Goal: Navigation & Orientation: Locate item on page

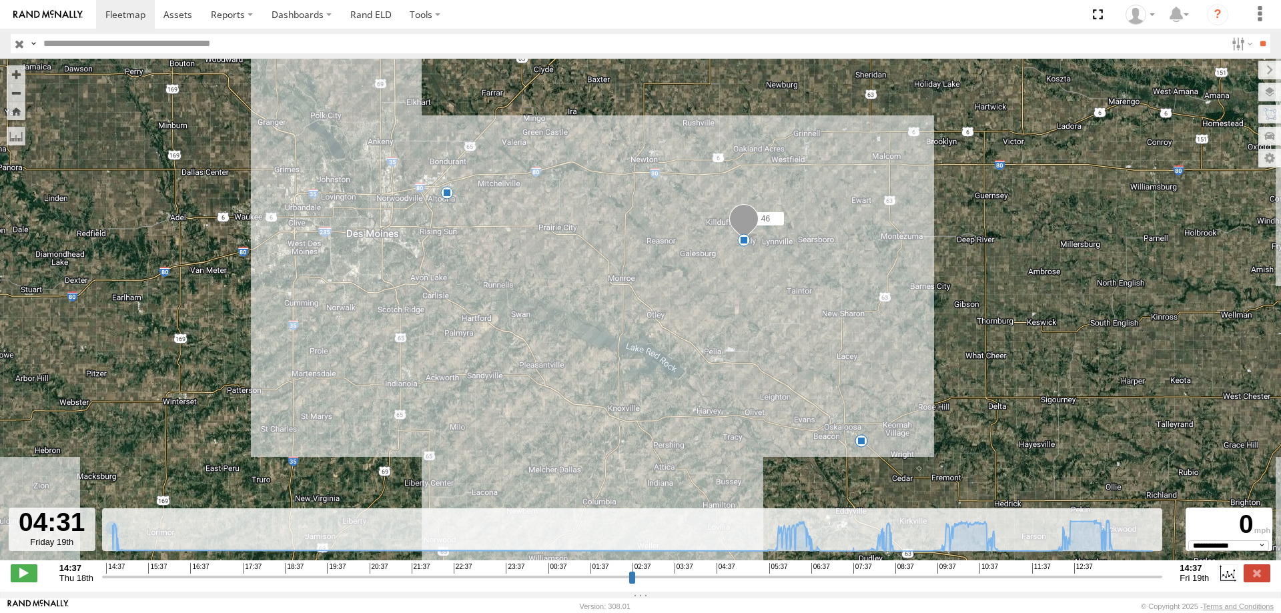
select select "**********"
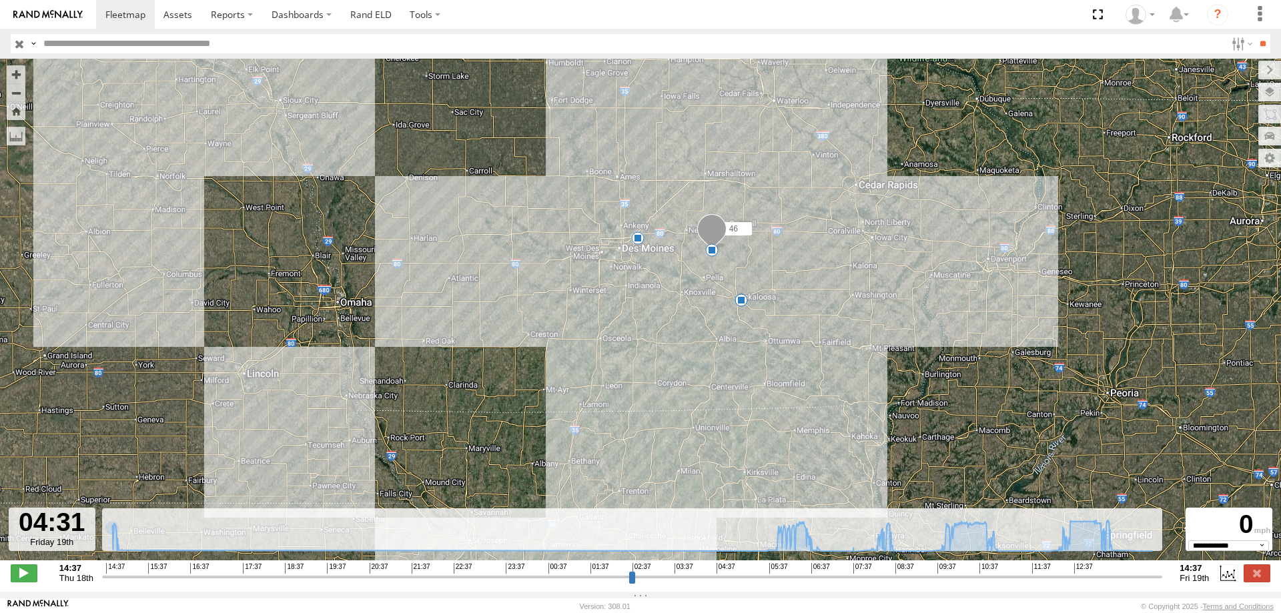
click at [95, 8] on link at bounding box center [48, 14] width 96 height 29
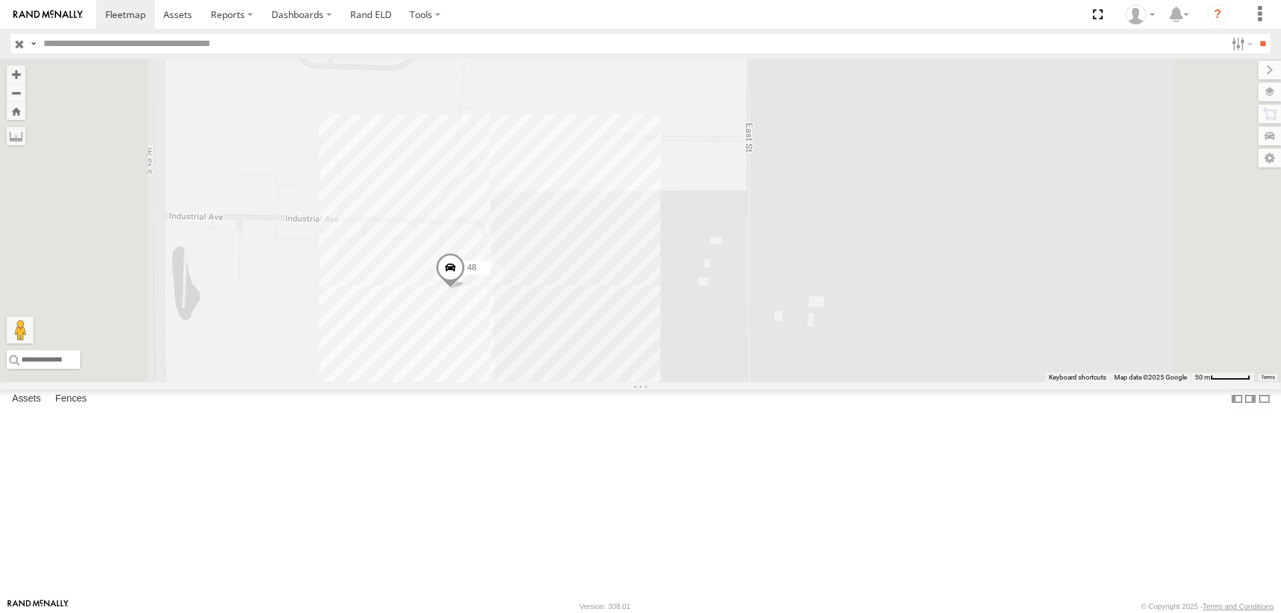
click at [465, 289] on span at bounding box center [450, 271] width 29 height 36
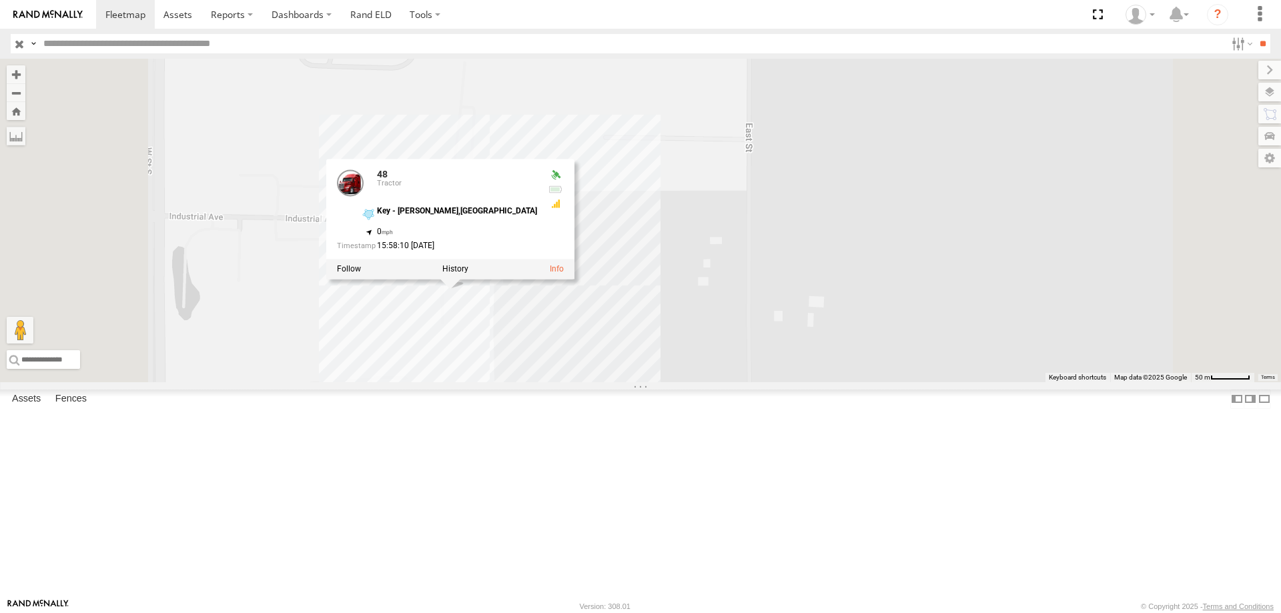
click at [574, 279] on div at bounding box center [450, 269] width 248 height 20
click at [468, 273] on label at bounding box center [455, 268] width 26 height 9
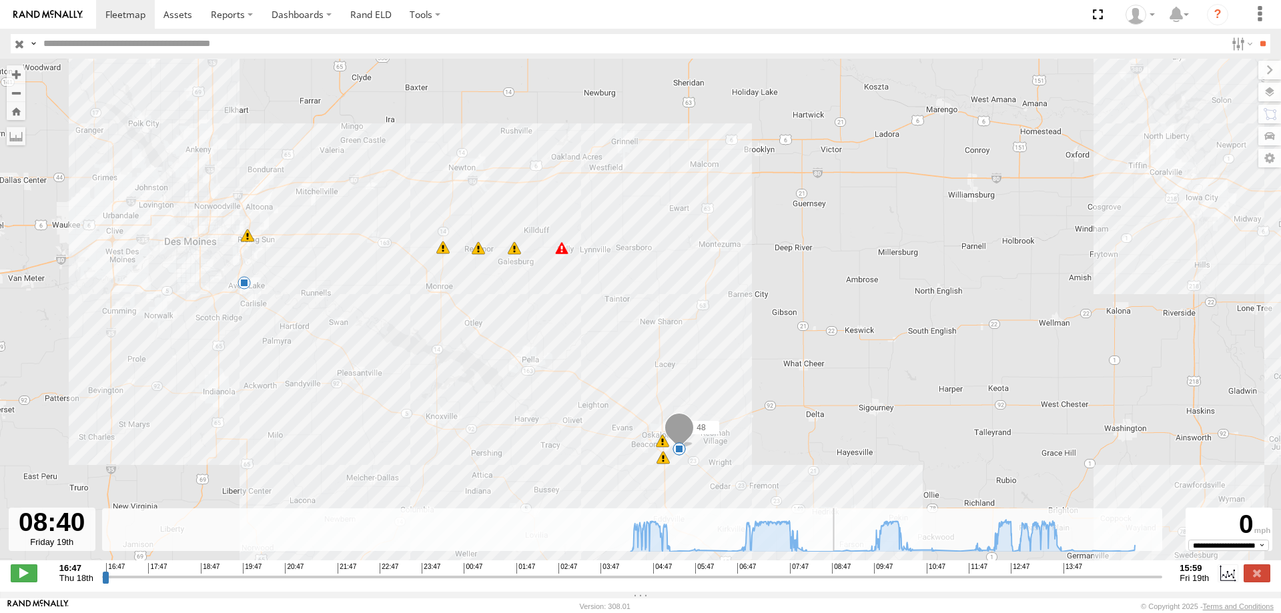
drag, startPoint x: 110, startPoint y: 580, endPoint x: 754, endPoint y: 396, distance: 670.2
type input "**********"
click at [754, 570] on input "range" at bounding box center [632, 576] width 1061 height 13
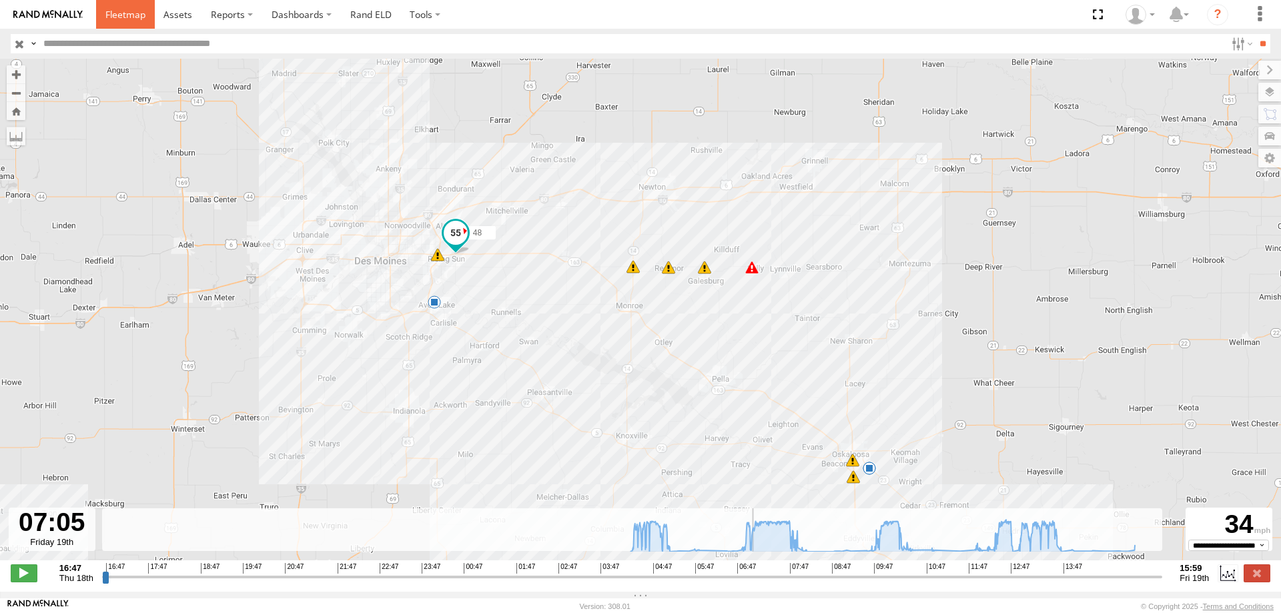
click at [124, 16] on span at bounding box center [125, 14] width 40 height 13
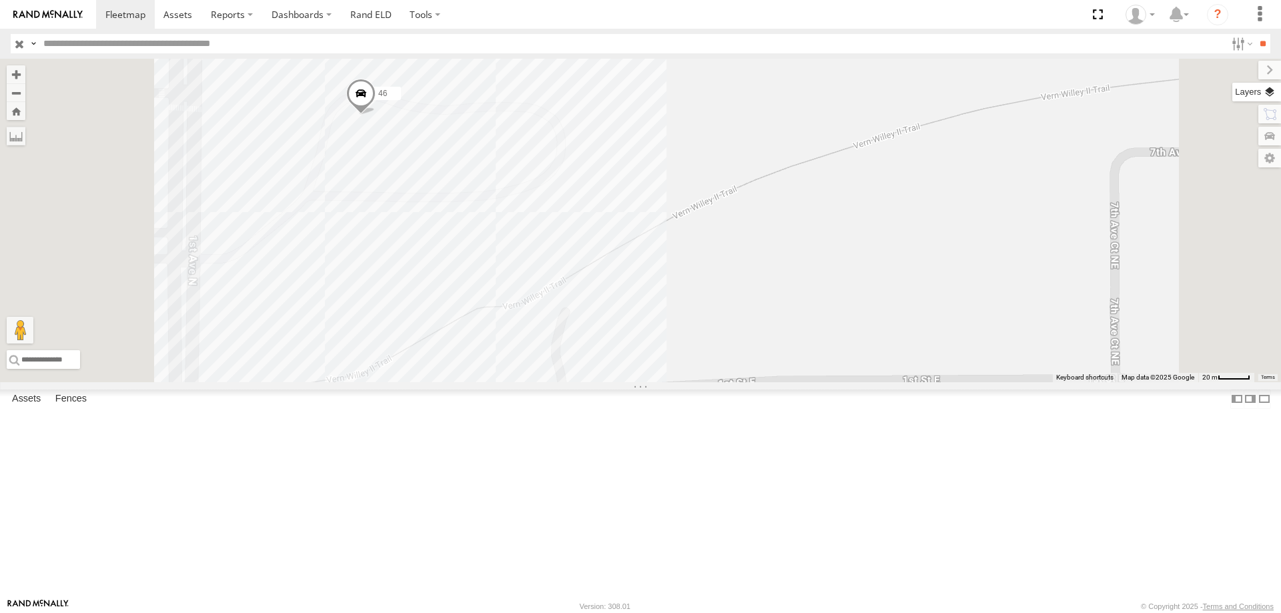
click at [1266, 90] on label at bounding box center [1256, 92] width 49 height 19
click at [0, 0] on span "Basemaps" at bounding box center [0, 0] width 0 height 0
click at [0, 0] on span "Satellite + Roadmap" at bounding box center [0, 0] width 0 height 0
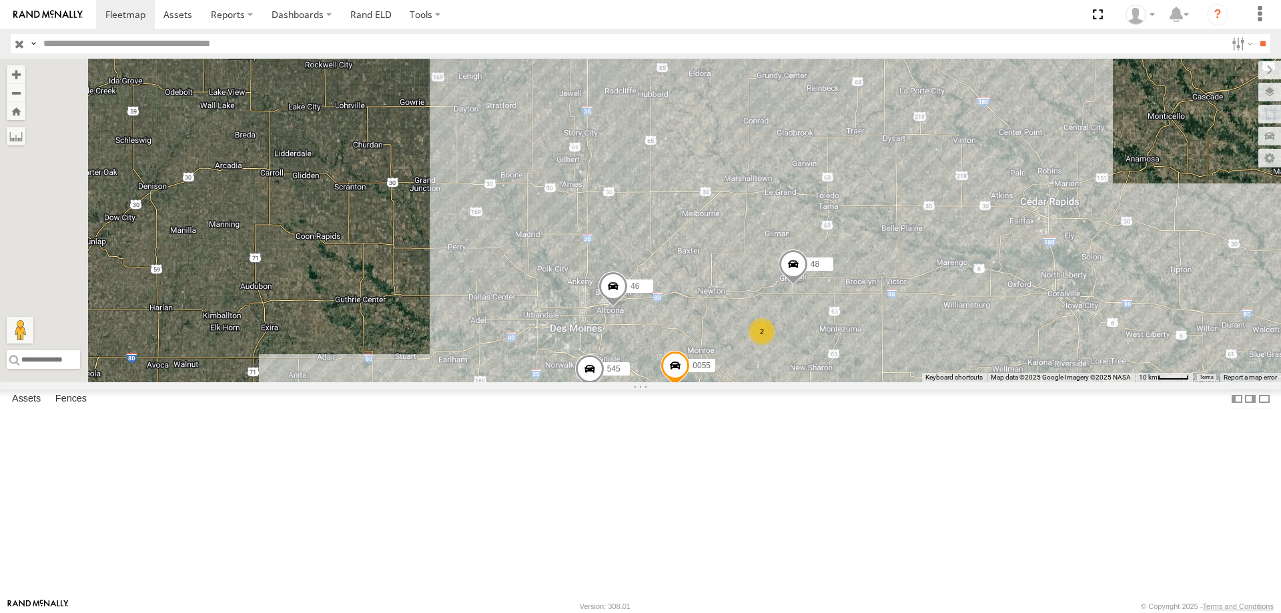
drag, startPoint x: 717, startPoint y: 324, endPoint x: 794, endPoint y: 356, distance: 83.1
click at [794, 356] on div "545 0055 48 46 2 2" at bounding box center [640, 221] width 1281 height 324
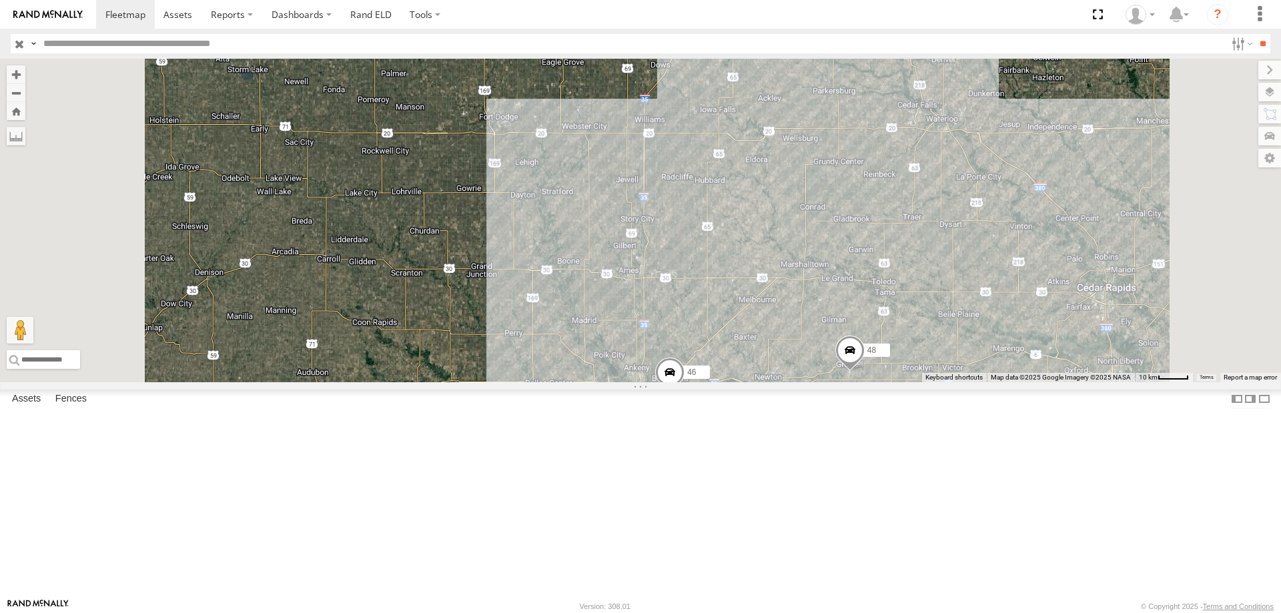
drag, startPoint x: 601, startPoint y: 242, endPoint x: 622, endPoint y: 382, distance: 141.7
click at [622, 382] on div "545 0055 48 46 2 2" at bounding box center [640, 221] width 1281 height 324
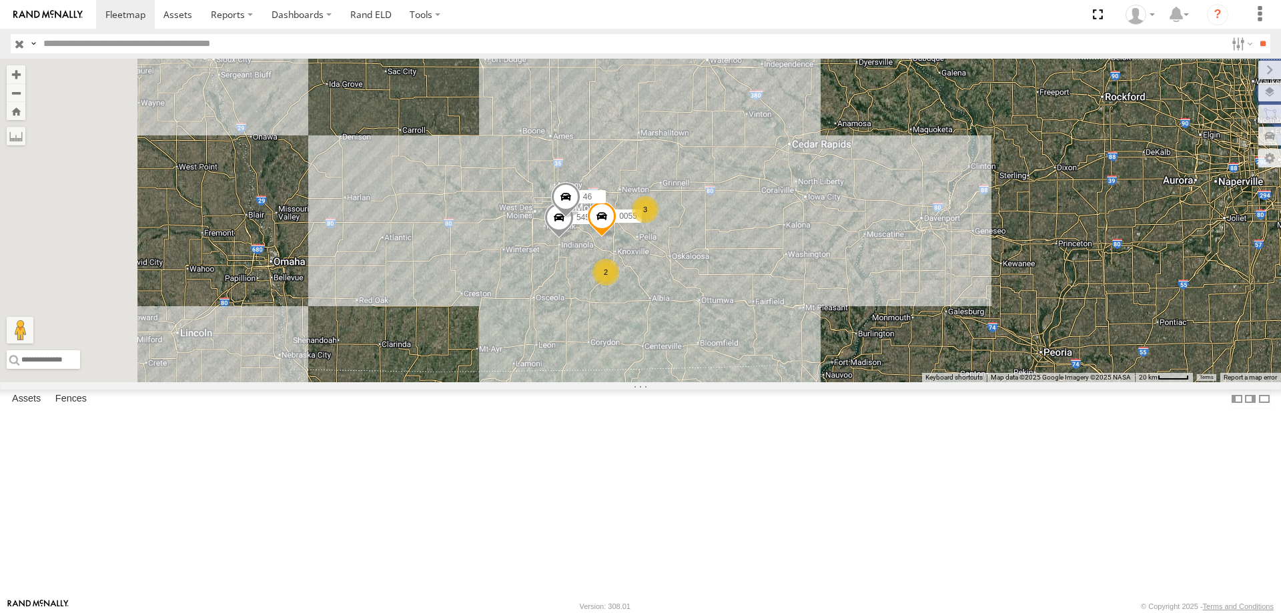
drag, startPoint x: 458, startPoint y: 260, endPoint x: 583, endPoint y: 279, distance: 126.2
click at [583, 279] on div "545 0055 46 3 2" at bounding box center [640, 221] width 1281 height 324
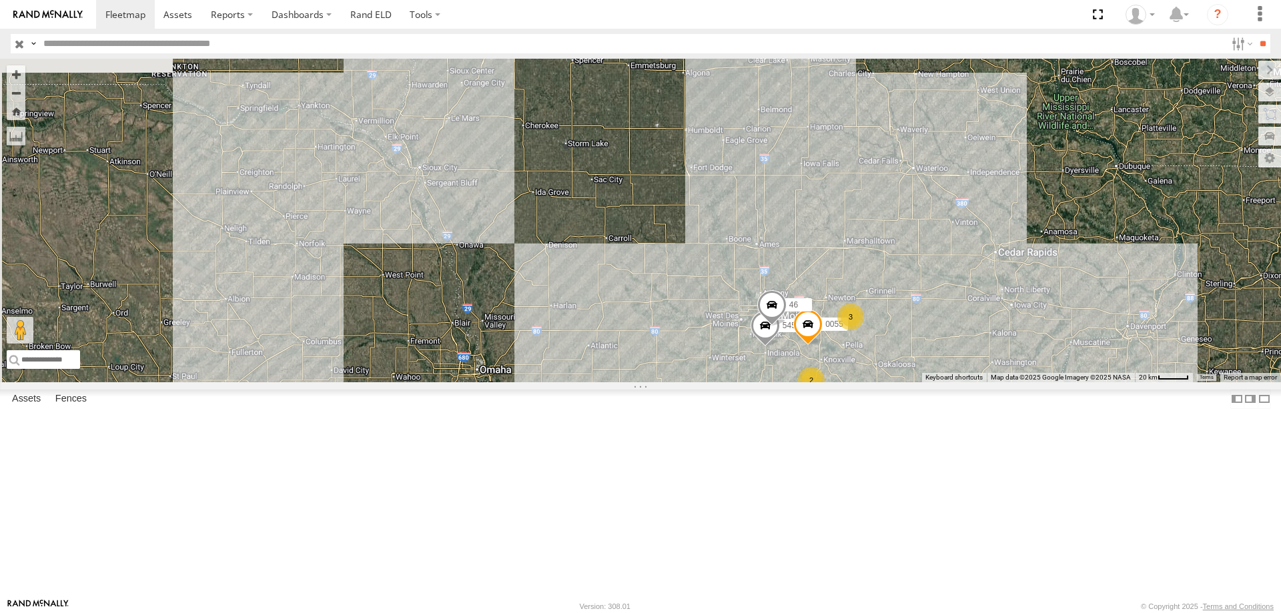
drag, startPoint x: 579, startPoint y: 343, endPoint x: 674, endPoint y: 333, distance: 95.2
click at [674, 333] on div "545 0055 3 46 2" at bounding box center [640, 221] width 1281 height 324
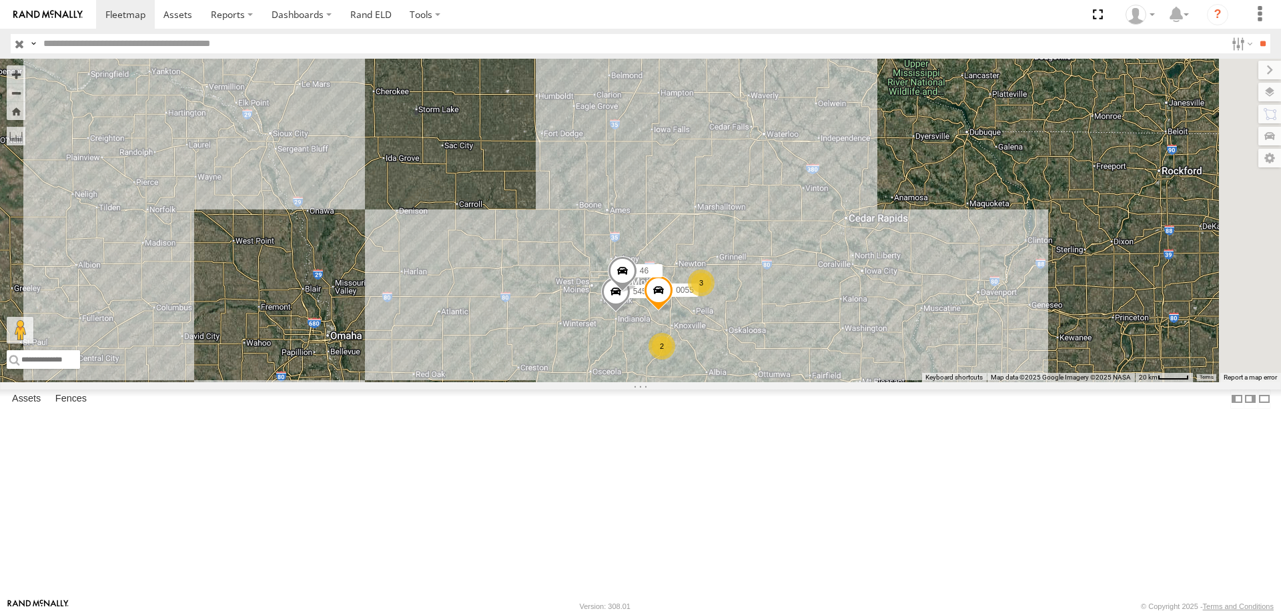
drag, startPoint x: 960, startPoint y: 298, endPoint x: 783, endPoint y: 264, distance: 180.0
click at [783, 264] on div "545 0055 3 46 2" at bounding box center [640, 221] width 1281 height 324
